Goal: Information Seeking & Learning: Learn about a topic

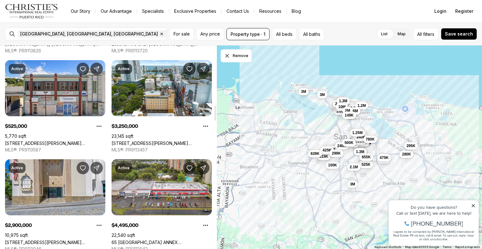
scroll to position [835, 0]
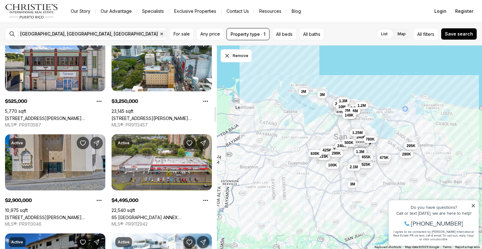
click at [79, 215] on link "[STREET_ADDRESS][PERSON_NAME][PERSON_NAME]" at bounding box center [55, 217] width 100 height 5
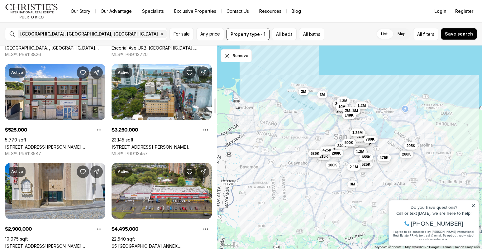
scroll to position [834, 0]
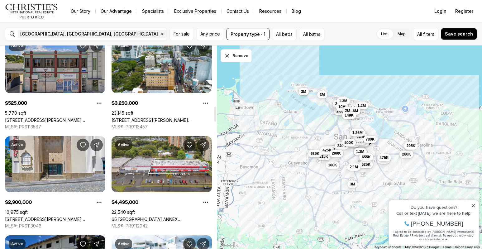
click at [85, 118] on link "[STREET_ADDRESS][PERSON_NAME][PERSON_NAME]" at bounding box center [55, 120] width 100 height 5
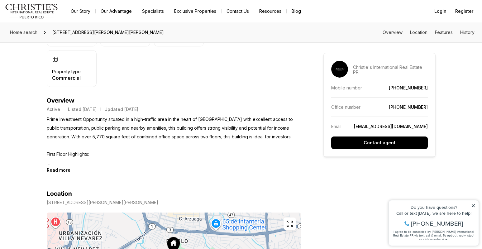
scroll to position [248, 0]
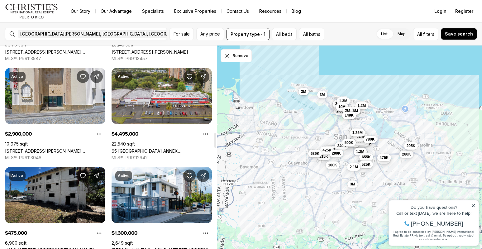
scroll to position [1193, 0]
